Goal: Check status: Check status

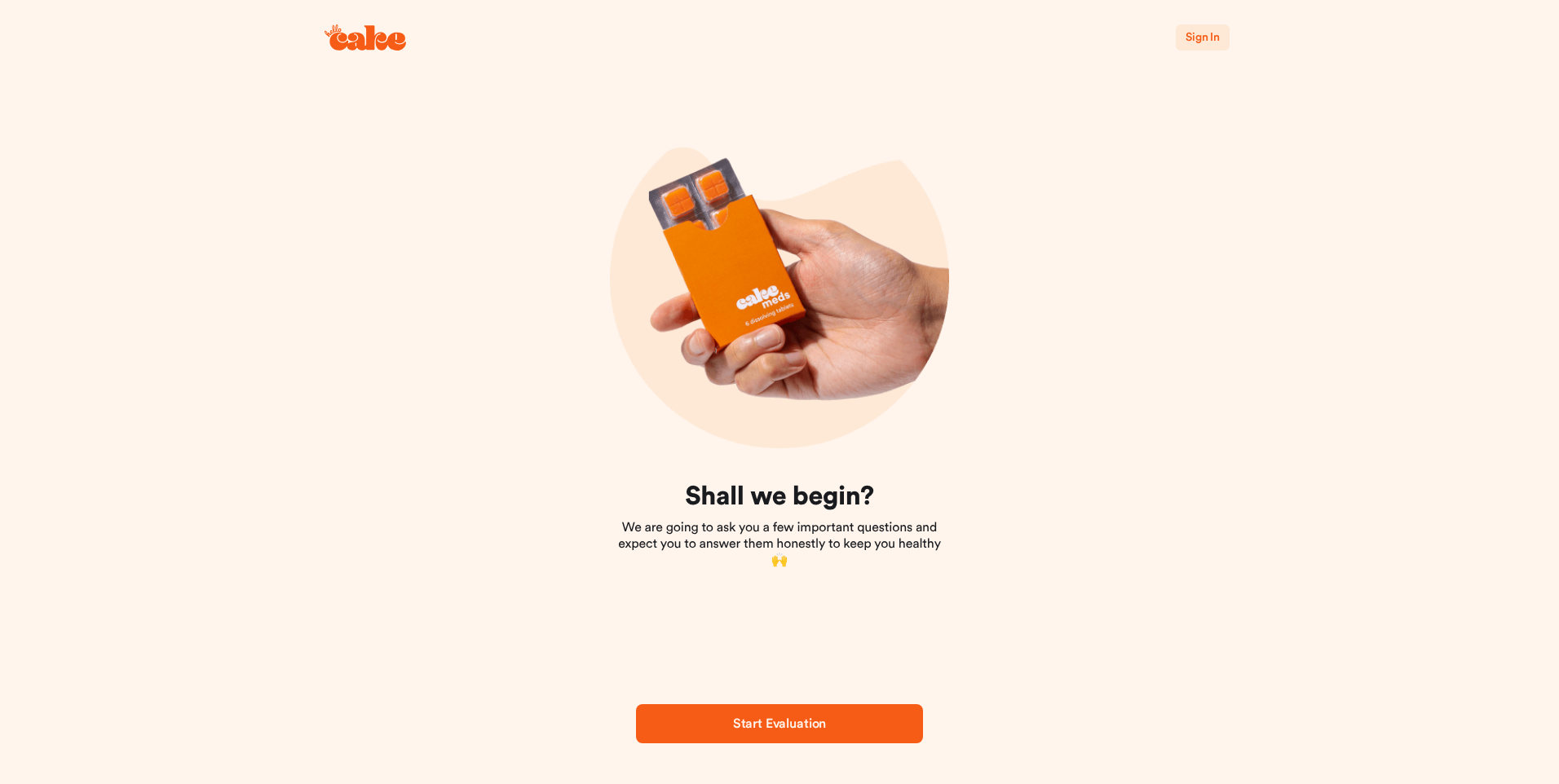
click at [1215, 32] on span "Sign In" at bounding box center [1202, 37] width 34 height 11
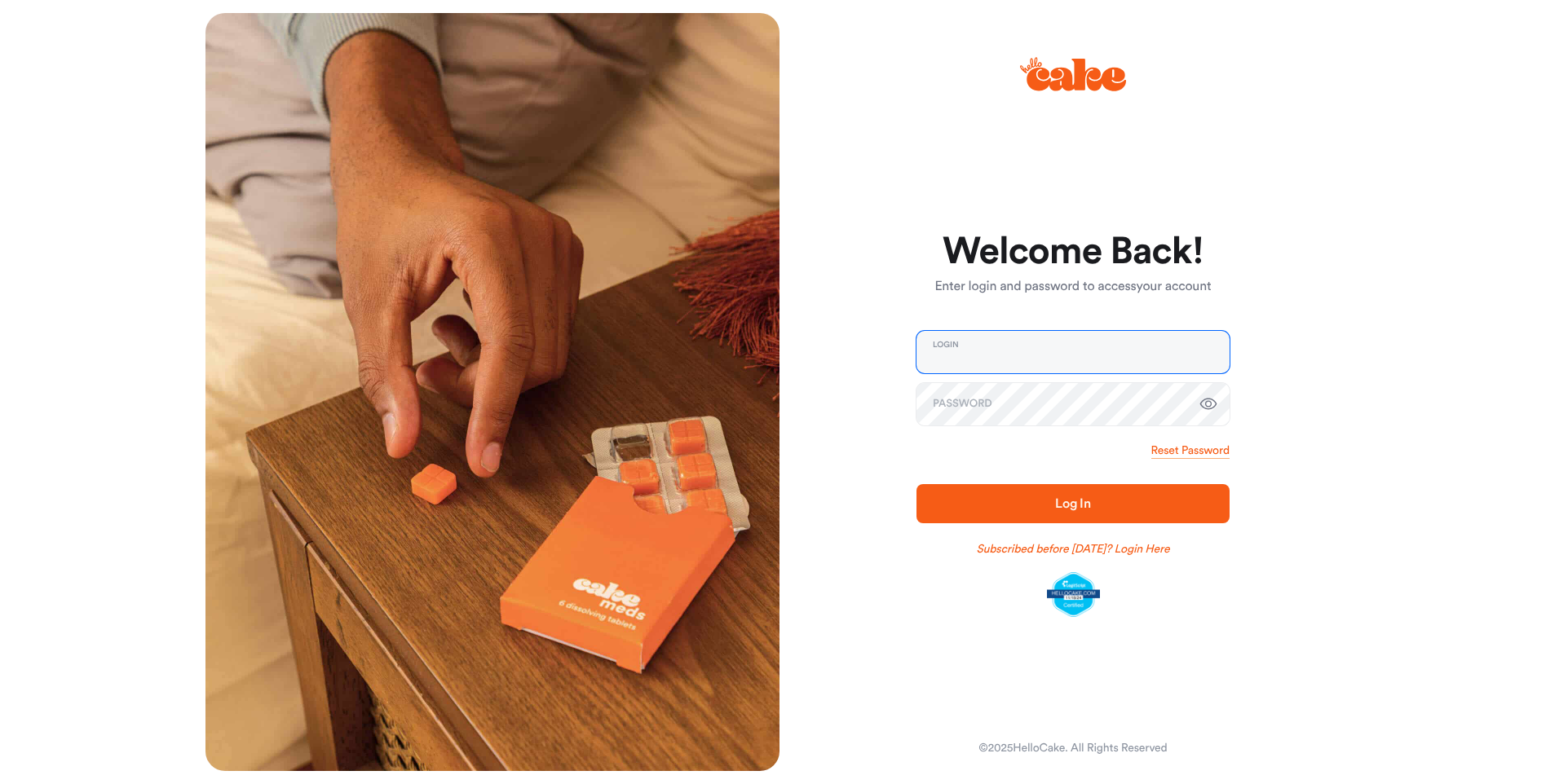
click at [1014, 341] on input "email" at bounding box center [1073, 353] width 313 height 42
type input "**********"
click at [1096, 492] on button "Log In" at bounding box center [1073, 504] width 313 height 39
click at [1072, 499] on span "Log In" at bounding box center [1073, 503] width 36 height 13
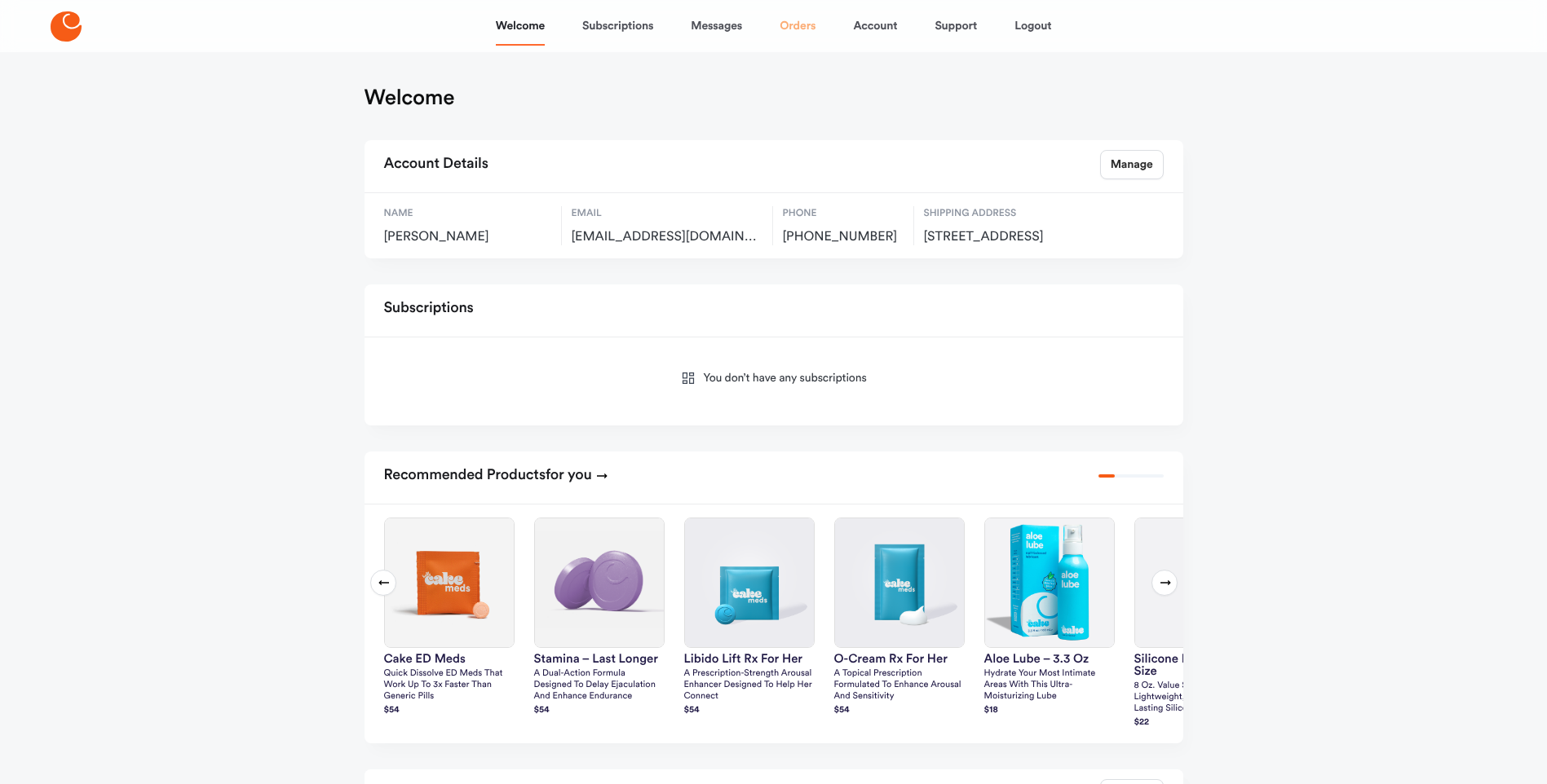
click at [792, 31] on link "Orders" at bounding box center [798, 26] width 36 height 39
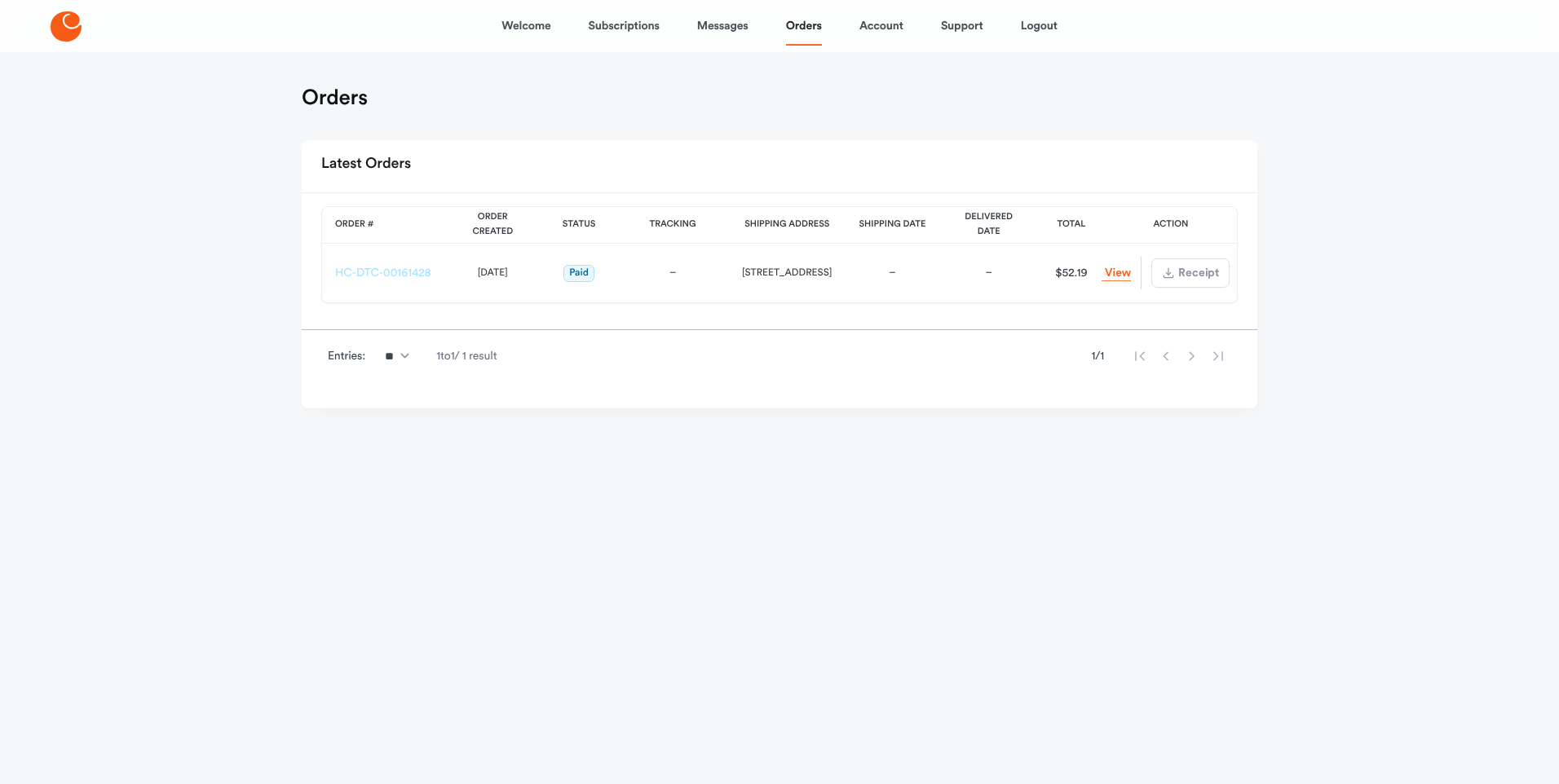
click at [387, 274] on link "HC-DTC-00161428" at bounding box center [382, 273] width 96 height 11
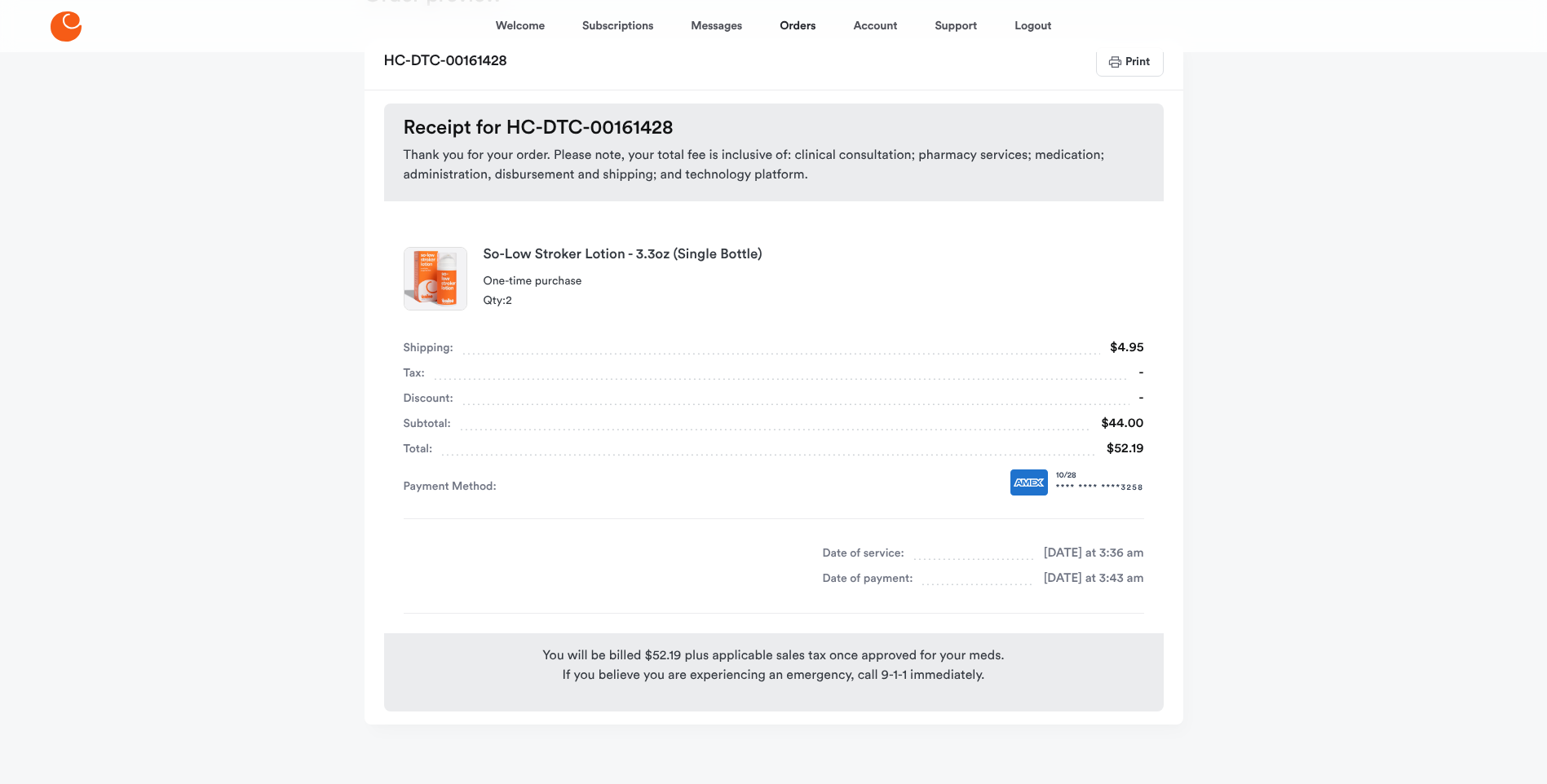
scroll to position [109, 0]
